Goal: Task Accomplishment & Management: Use online tool/utility

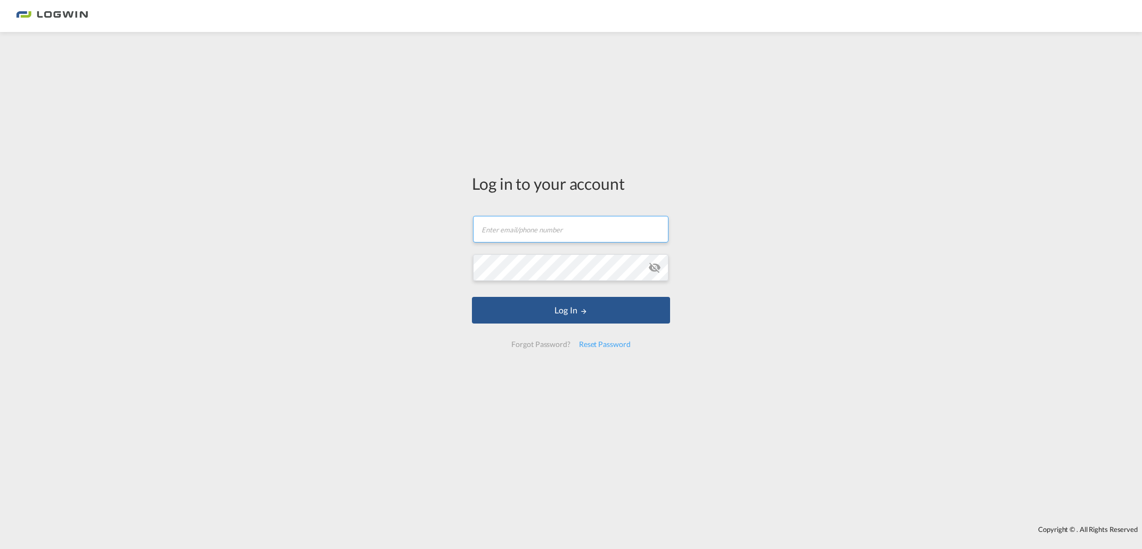
click at [514, 226] on input "text" at bounding box center [571, 229] width 196 height 27
type input "[EMAIL_ADDRESS][PERSON_NAME][DOMAIN_NAME]"
click at [472, 297] on button "Log In" at bounding box center [571, 310] width 198 height 27
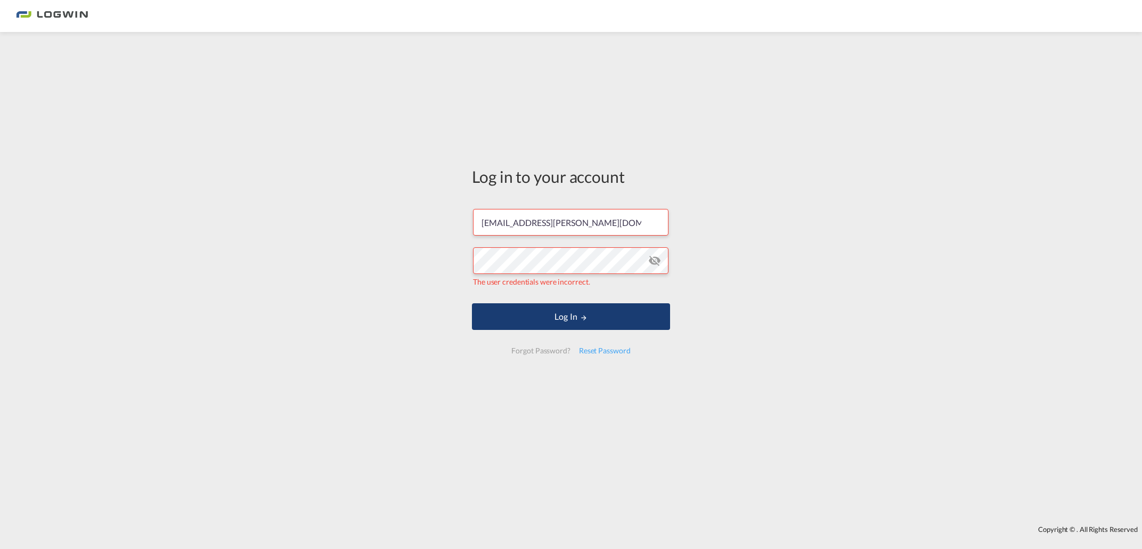
click at [552, 318] on button "Log In" at bounding box center [571, 316] width 198 height 27
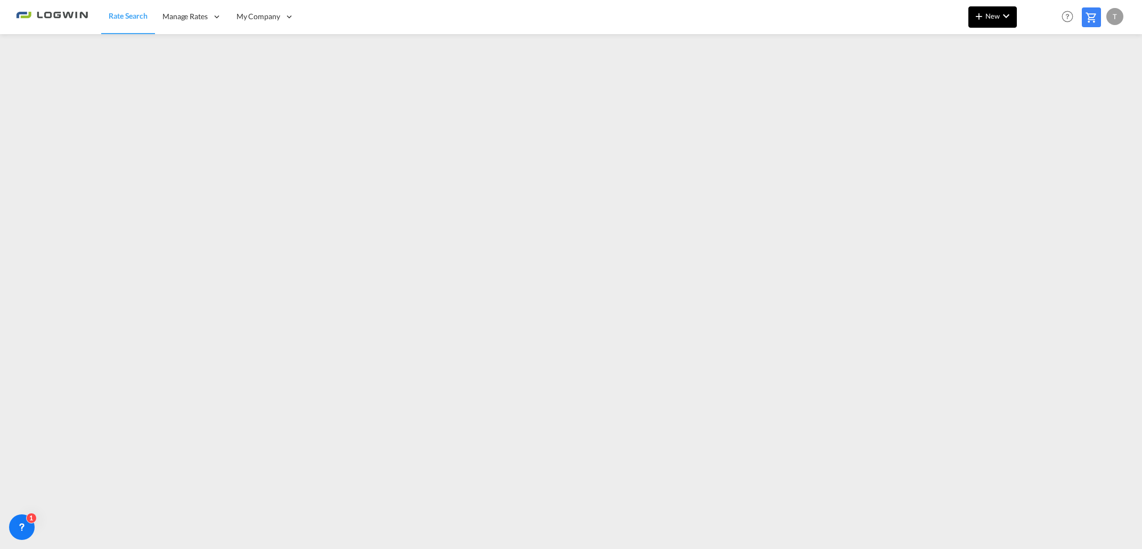
click at [991, 20] on button "New" at bounding box center [993, 16] width 48 height 21
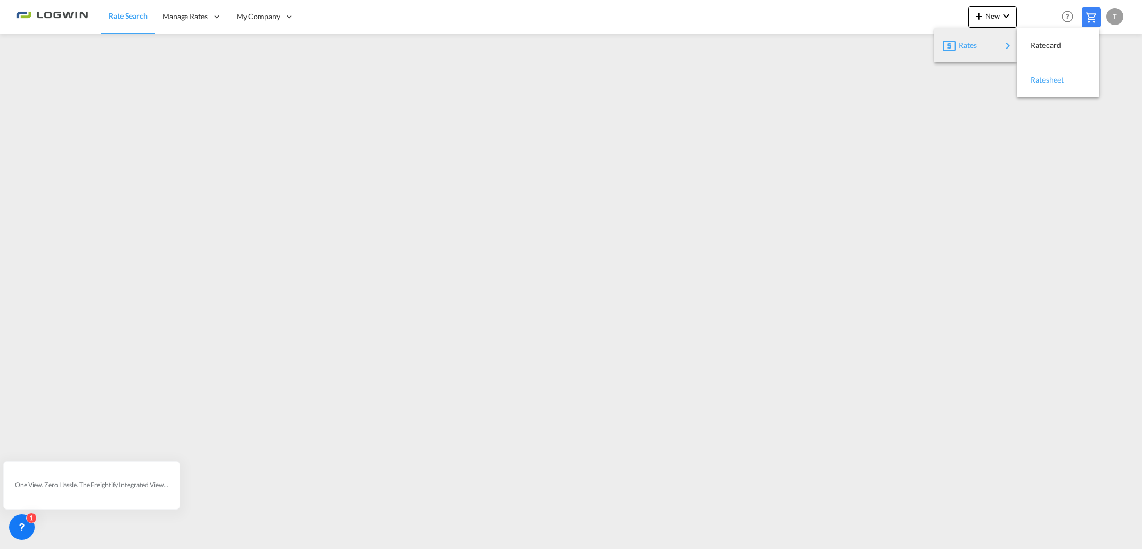
click at [1039, 77] on span "Ratesheet" at bounding box center [1037, 79] width 12 height 21
click at [1010, 15] on md-icon "icon-chevron-down" at bounding box center [1006, 16] width 13 height 13
click at [1036, 80] on span "Ratesheet" at bounding box center [1037, 79] width 12 height 21
click at [989, 19] on span "New" at bounding box center [993, 16] width 40 height 9
click at [1045, 74] on div "Ratesheet" at bounding box center [1050, 80] width 39 height 27
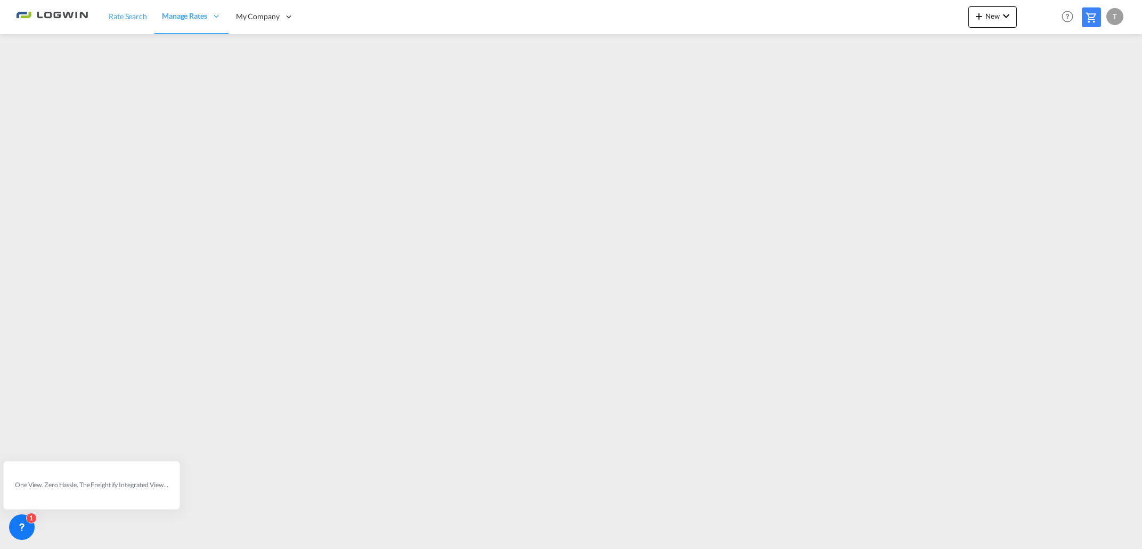
click at [116, 18] on span "Rate Search" at bounding box center [128, 16] width 38 height 9
